Goal: Communication & Community: Ask a question

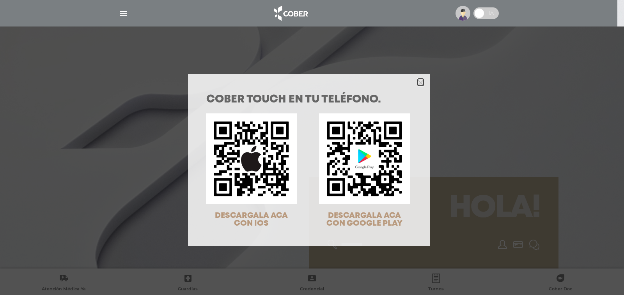
click at [418, 82] on icon "Close" at bounding box center [421, 83] width 6 height 6
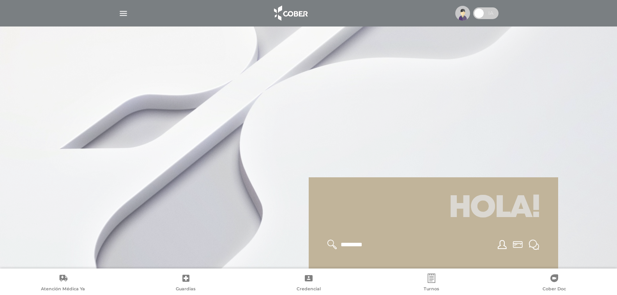
click at [456, 9] on div at bounding box center [475, 13] width 46 height 15
click at [461, 12] on img at bounding box center [462, 13] width 15 height 15
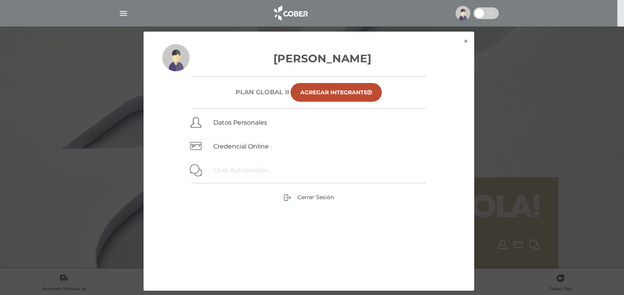
click at [239, 170] on link "Chat Autogestión" at bounding box center [240, 169] width 55 height 7
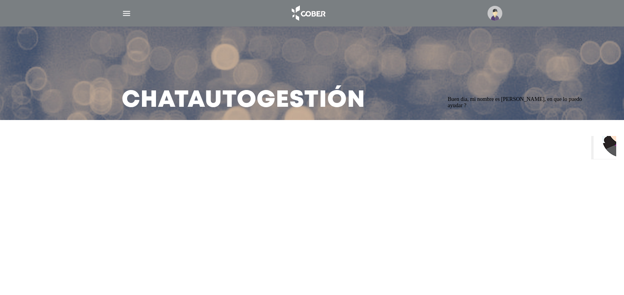
click at [502, 108] on span "Buen dia, mi nombre es [PERSON_NAME], en que lo puedo ayudar ?" at bounding box center [515, 102] width 134 height 12
click at [605, 149] on img "Widget de Chat" at bounding box center [622, 130] width 58 height 58
click at [601, 148] on img "Widget de Chat" at bounding box center [622, 130] width 58 height 58
click at [596, 147] on img "Widget de Chat" at bounding box center [622, 130] width 58 height 58
click at [492, 13] on img at bounding box center [494, 13] width 15 height 15
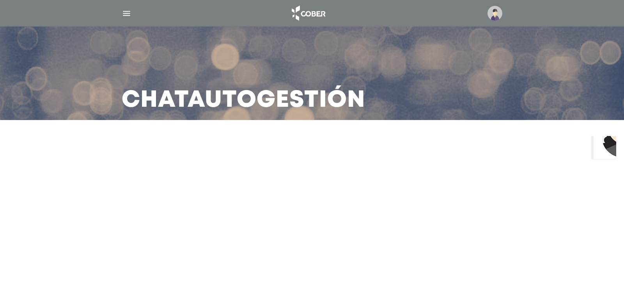
click at [497, 9] on img at bounding box center [494, 13] width 15 height 15
click at [601, 148] on img "Widget de Chat" at bounding box center [622, 130] width 58 height 58
click at [602, 146] on img "Widget de Chat" at bounding box center [622, 130] width 58 height 58
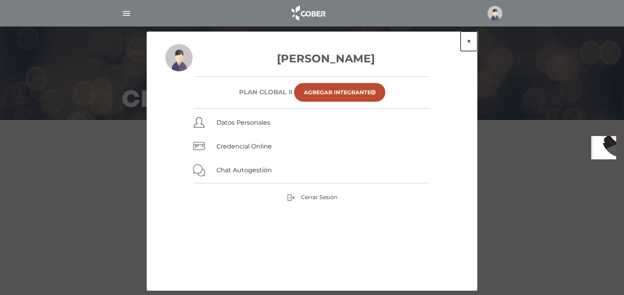
click at [468, 41] on button "×" at bounding box center [468, 41] width 17 height 19
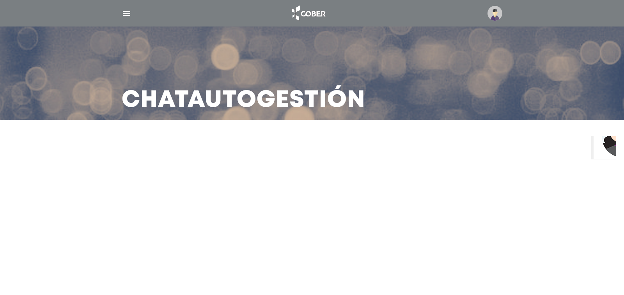
click at [600, 143] on img "Widget de Chat" at bounding box center [622, 130] width 58 height 58
click at [606, 152] on img "Widget de Chat" at bounding box center [622, 130] width 58 height 58
click at [600, 145] on img "Widget de Chat" at bounding box center [622, 130] width 58 height 58
click at [598, 148] on img "Widget de Chat" at bounding box center [622, 130] width 58 height 58
click at [600, 151] on img "Widget de Chat" at bounding box center [622, 130] width 58 height 58
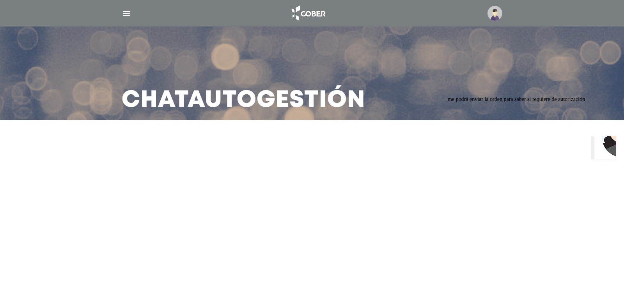
click at [610, 150] on img "Widget de Chat" at bounding box center [622, 130] width 58 height 58
